Goal: Task Accomplishment & Management: Use online tool/utility

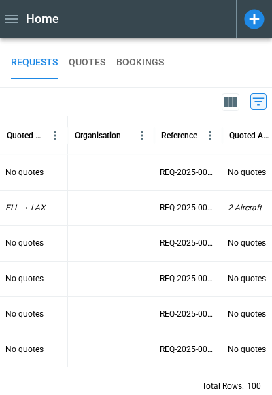
click at [252, 16] on icon at bounding box center [254, 19] width 20 height 20
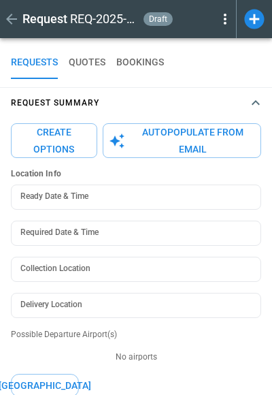
click at [156, 137] on button "Autopopulate from Email" at bounding box center [182, 140] width 159 height 35
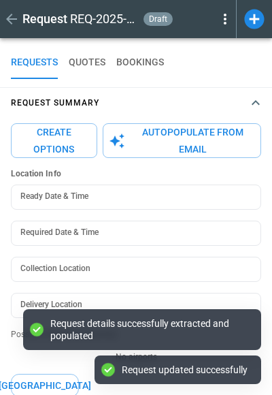
type textarea "*"
type input "**********"
type input "*******"
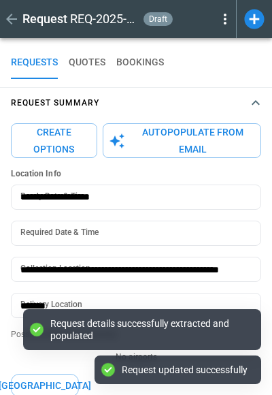
click at [51, 142] on button "Create Options" at bounding box center [54, 140] width 86 height 35
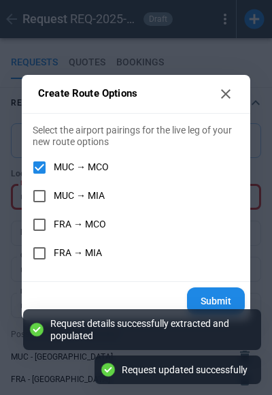
click at [214, 299] on button "Submit" at bounding box center [216, 301] width 58 height 28
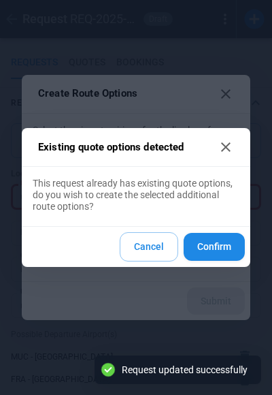
click at [214, 259] on button "Confirm" at bounding box center [214, 247] width 61 height 28
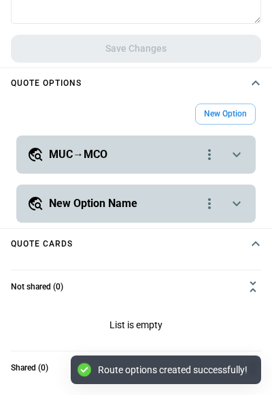
scroll to position [597, 0]
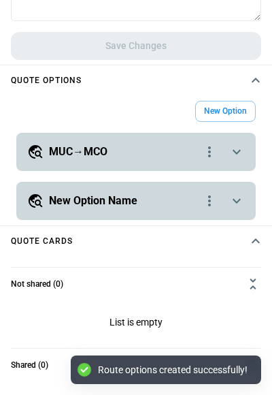
click at [170, 142] on div "**********" at bounding box center [136, 152] width 240 height 38
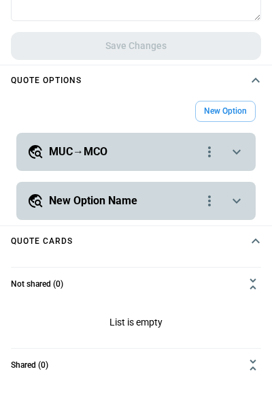
click at [237, 154] on icon "scrollable content" at bounding box center [237, 152] width 8 height 5
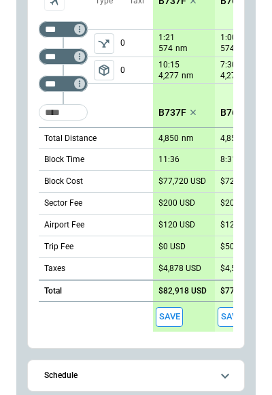
scroll to position [750, 0]
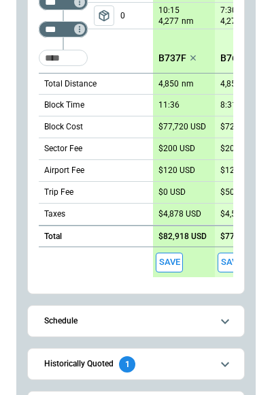
click at [105, 320] on span "Schedule" at bounding box center [127, 320] width 167 height 9
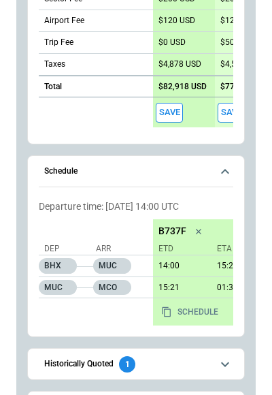
scroll to position [0, 0]
click at [112, 261] on p "MUC" at bounding box center [112, 266] width 38 height 16
click at [136, 265] on div "MUC" at bounding box center [120, 265] width 54 height 21
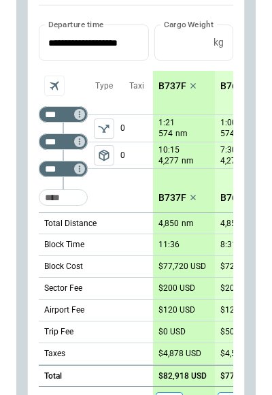
scroll to position [71, 0]
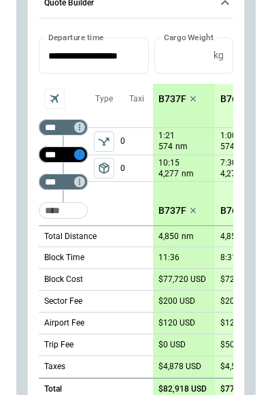
click at [80, 150] on icon "Too short" at bounding box center [80, 155] width 10 height 10
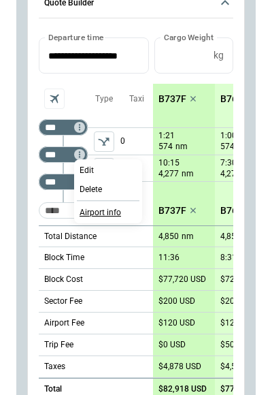
click at [105, 209] on p "Airport info" at bounding box center [101, 213] width 42 height 12
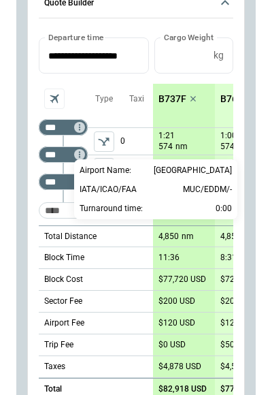
click at [20, 103] on div at bounding box center [136, 197] width 272 height 395
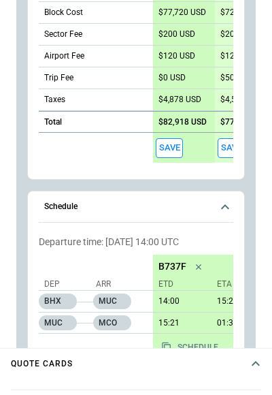
scroll to position [254, 0]
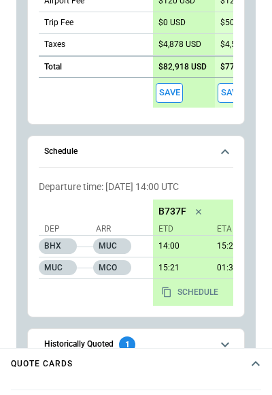
type textarea "*"
